Goal: Task Accomplishment & Management: Complete application form

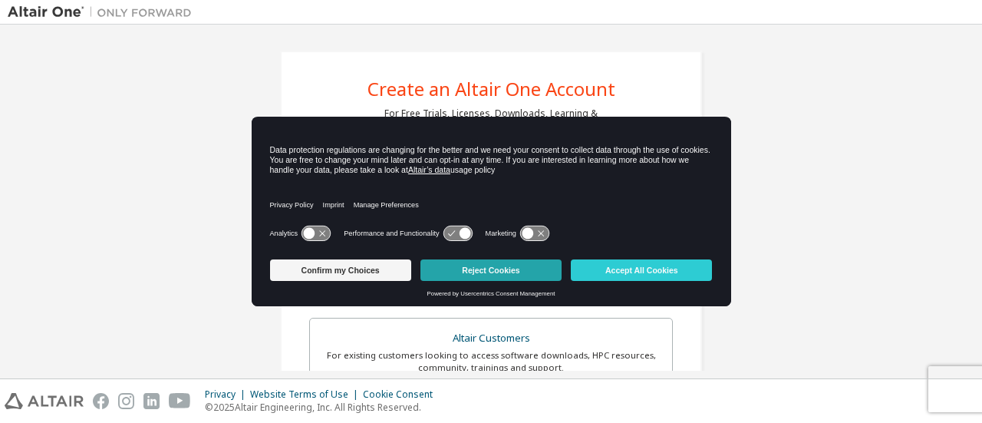
click at [482, 268] on button "Reject Cookies" at bounding box center [490, 269] width 141 height 21
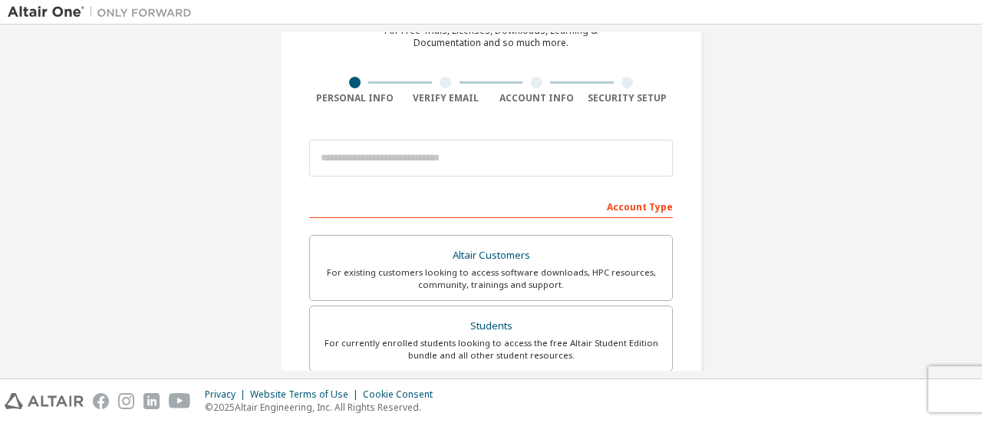
scroll to position [84, 0]
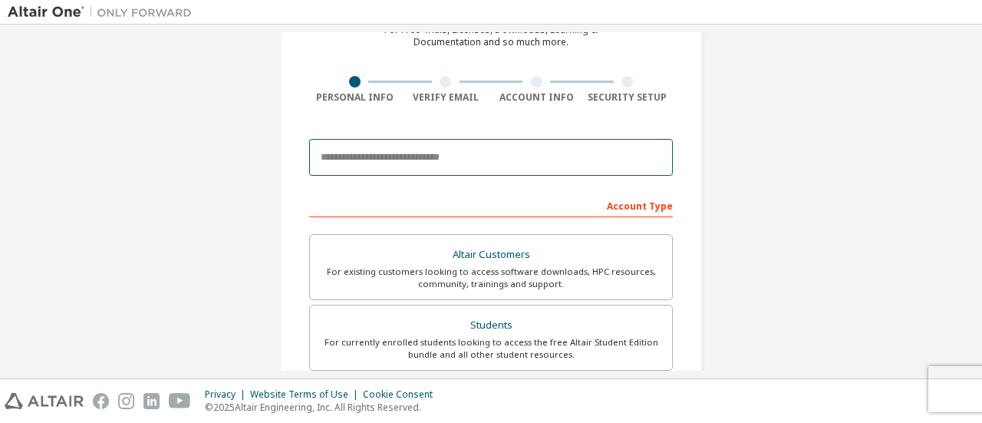
click at [423, 159] on input "email" at bounding box center [491, 157] width 364 height 37
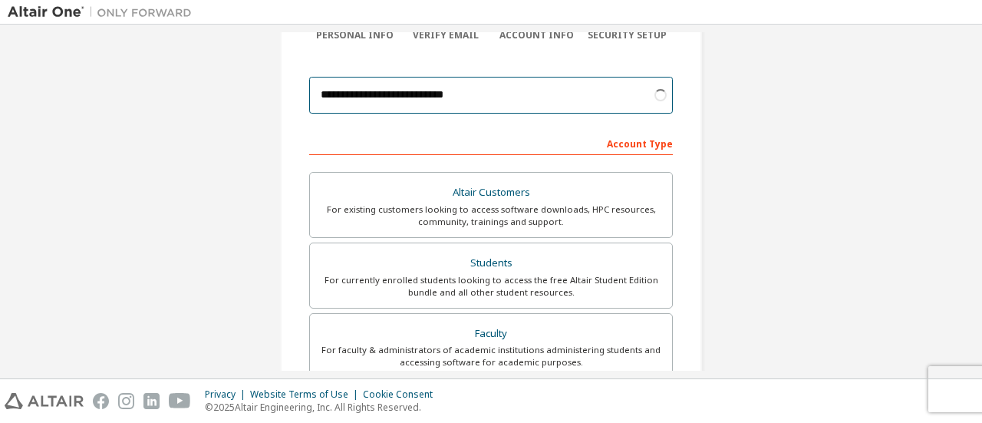
scroll to position [184, 0]
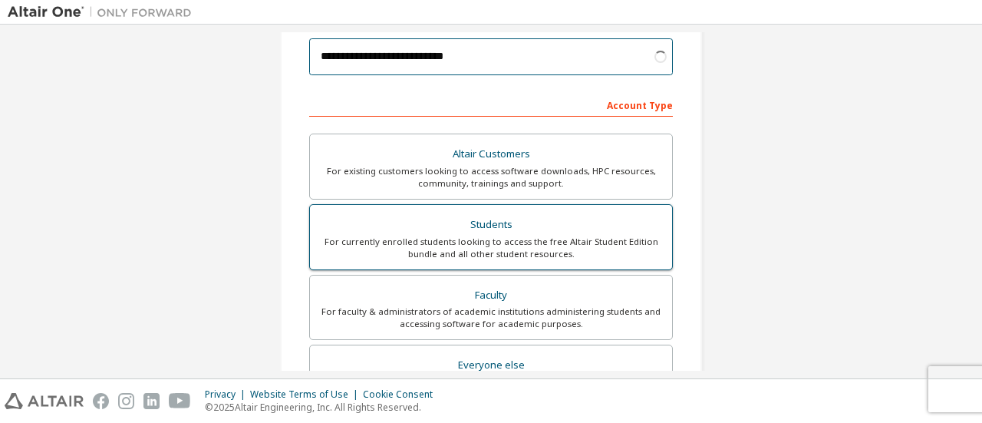
type input "**********"
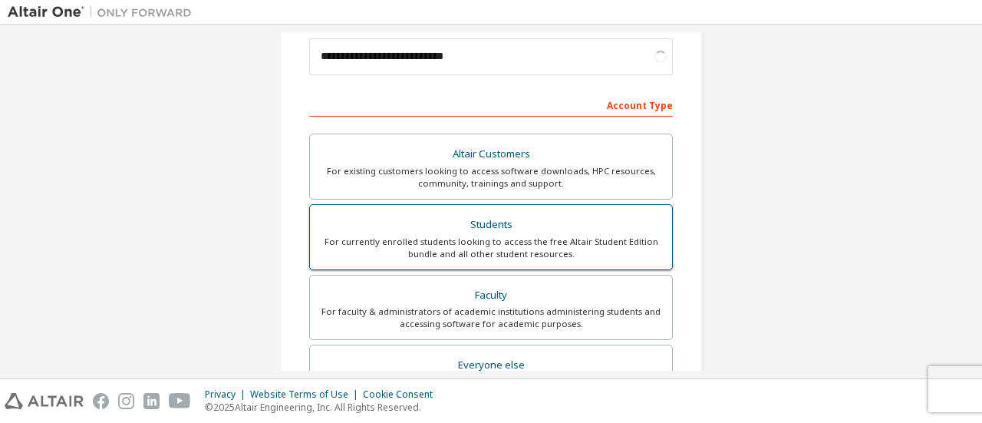
click at [524, 222] on div "Students" at bounding box center [491, 224] width 344 height 21
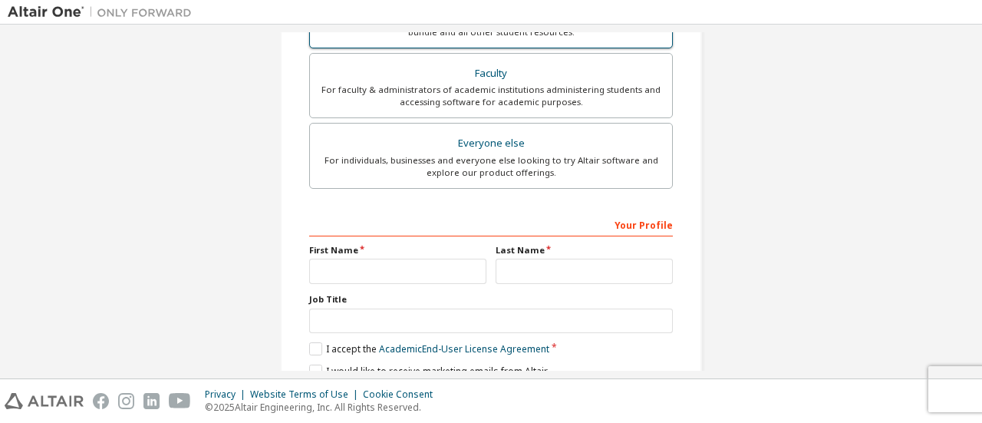
scroll to position [469, 0]
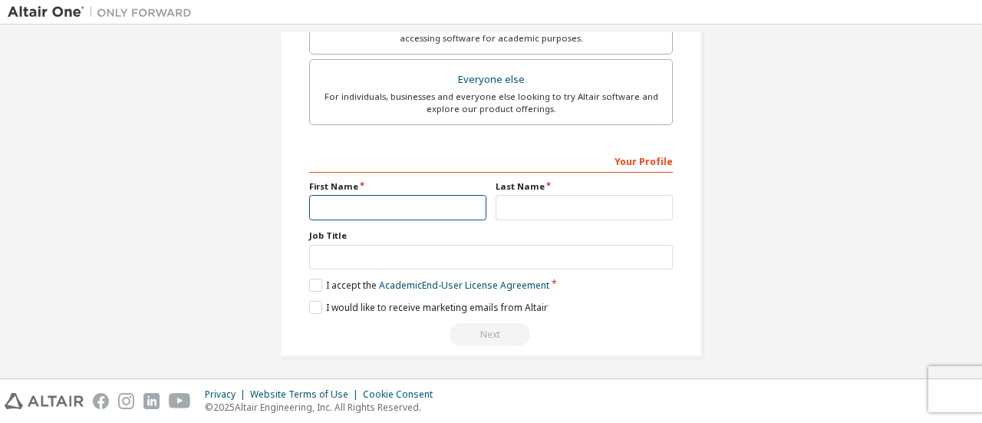
click at [348, 209] on input "text" at bounding box center [397, 207] width 177 height 25
type input "****"
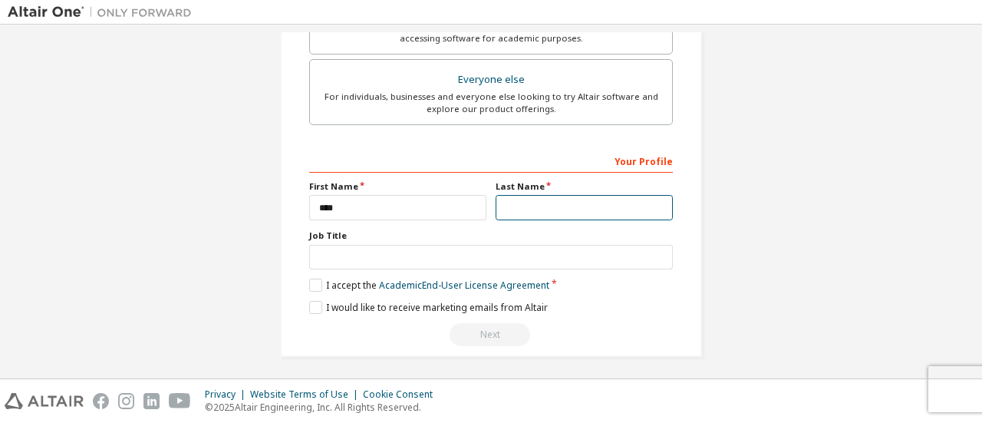
click at [548, 195] on input "text" at bounding box center [583, 207] width 177 height 25
type input "******"
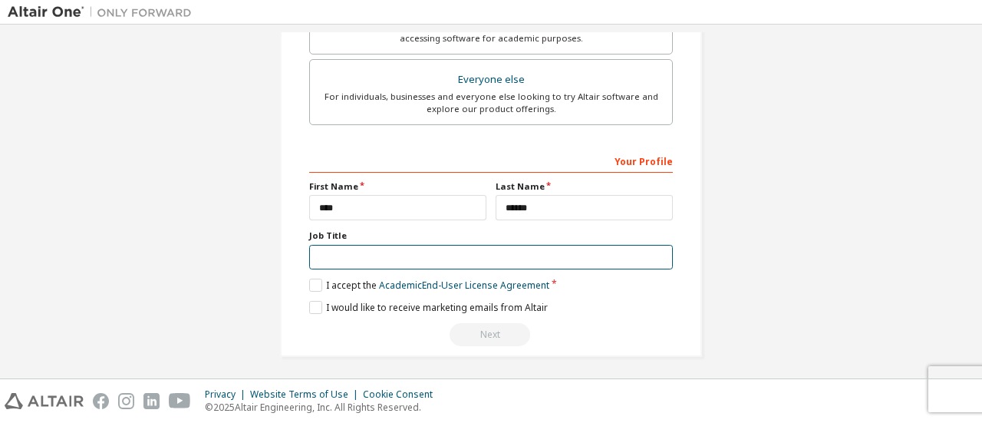
click at [485, 252] on input "text" at bounding box center [491, 257] width 364 height 25
type input "*******"
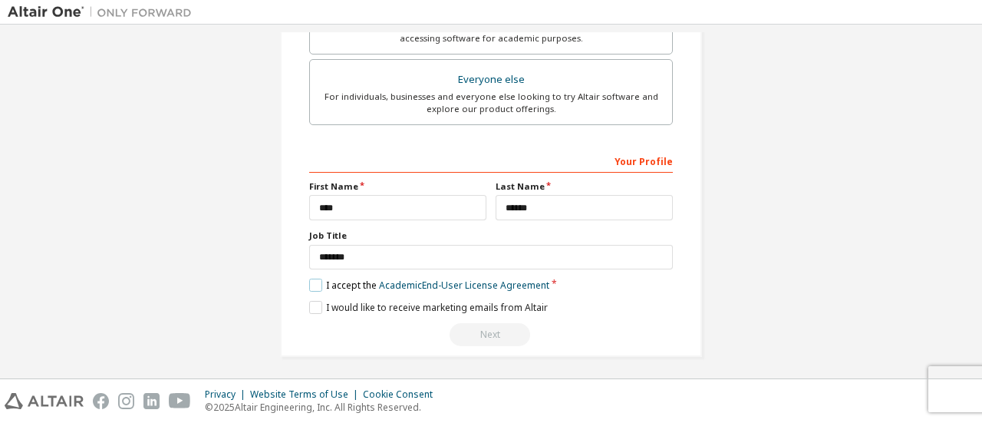
click at [318, 278] on label "I accept the Academic End-User License Agreement" at bounding box center [429, 284] width 240 height 13
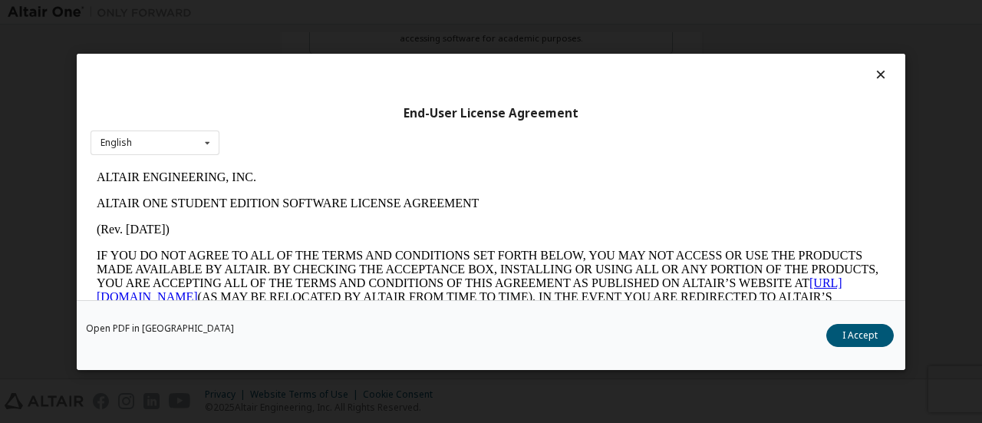
scroll to position [71, 0]
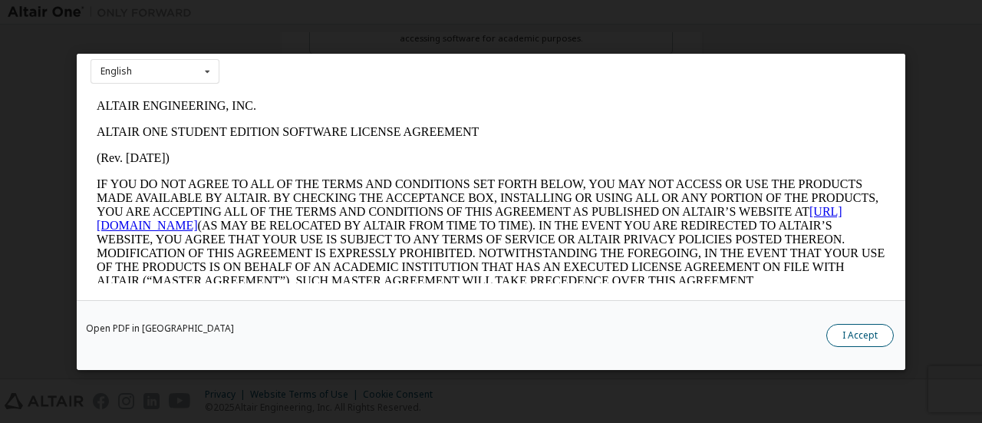
click at [835, 324] on button "I Accept" at bounding box center [859, 334] width 67 height 23
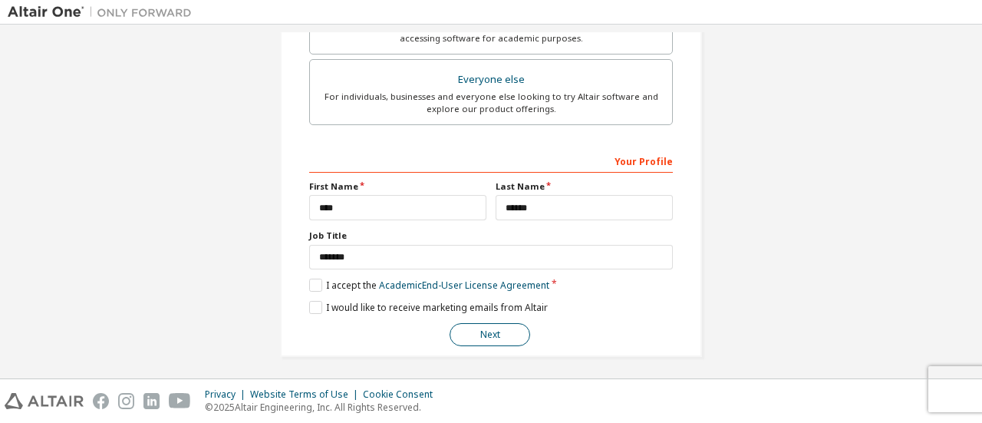
click at [465, 329] on button "Next" at bounding box center [489, 334] width 81 height 23
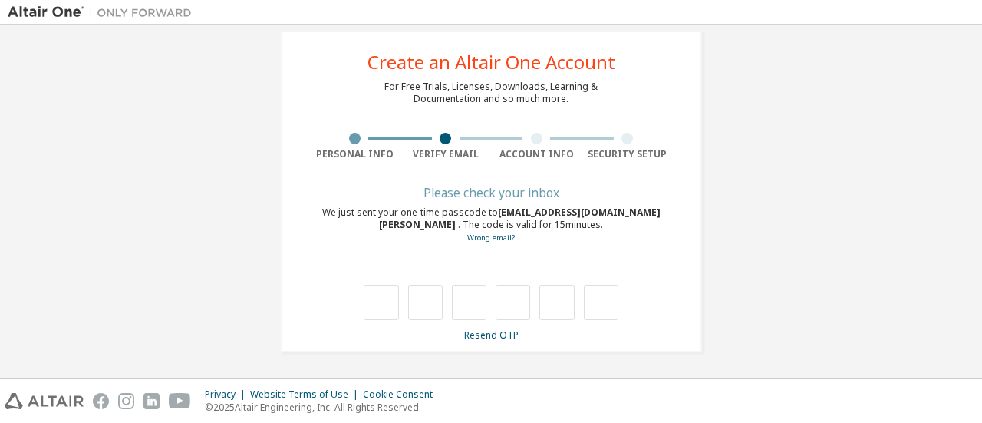
scroll to position [26, 0]
type input "*"
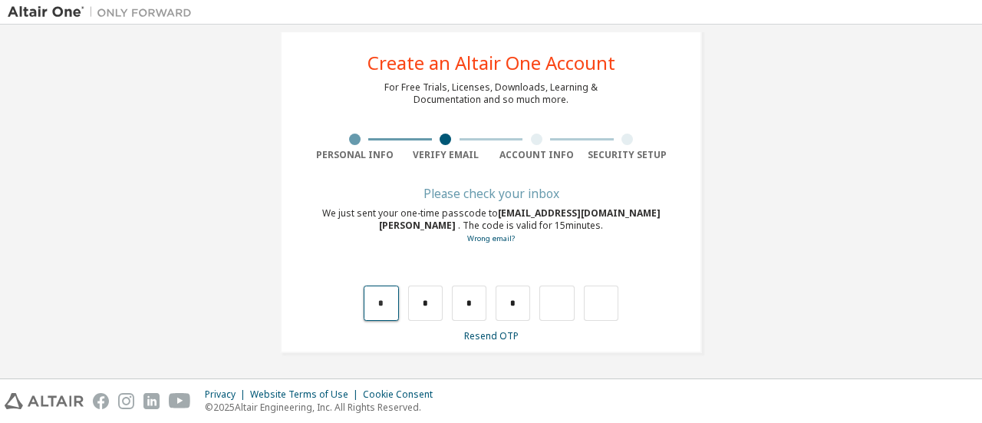
click at [380, 308] on input "*" at bounding box center [381, 302] width 35 height 35
click at [515, 308] on input "*" at bounding box center [512, 302] width 35 height 35
type input "*"
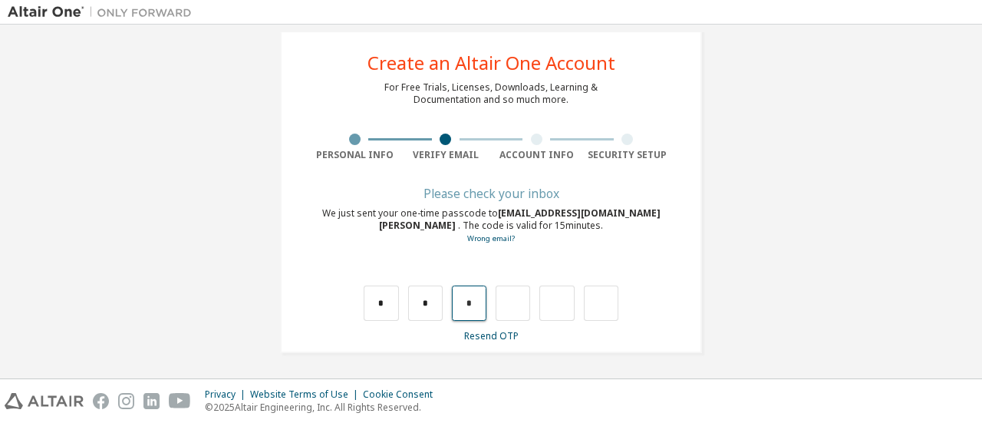
click at [465, 317] on input "*" at bounding box center [469, 302] width 35 height 35
click at [465, 317] on input "text" at bounding box center [469, 302] width 35 height 35
type input "*"
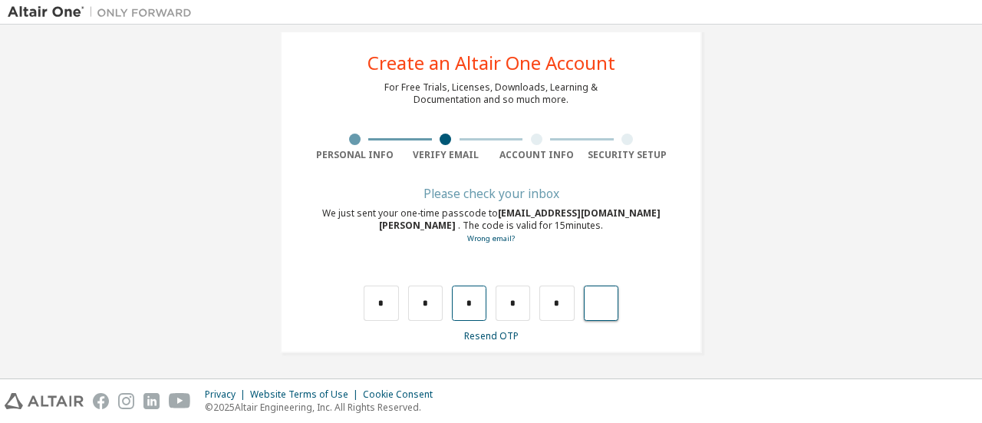
type input "*"
